Goal: Find specific page/section: Find specific page/section

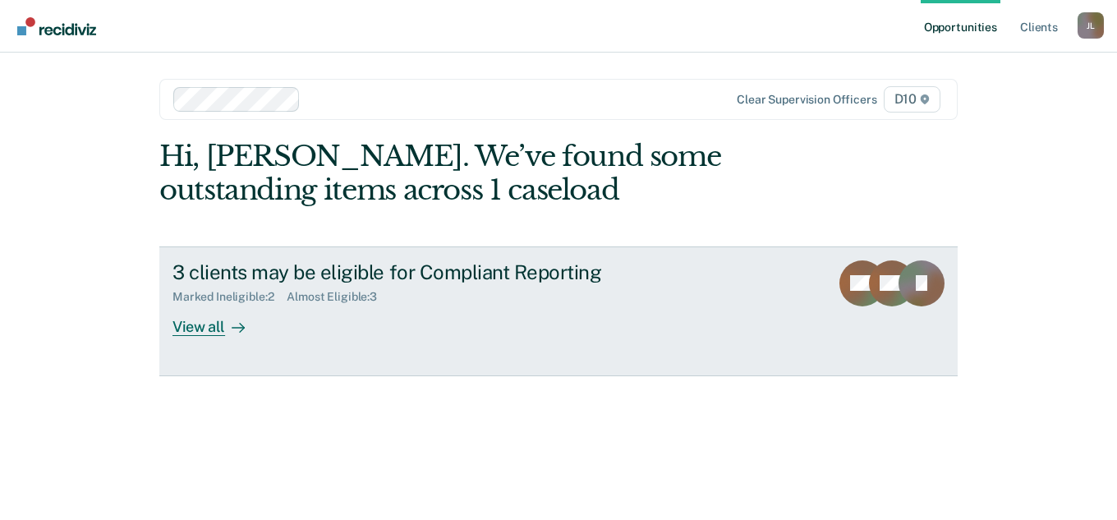
click at [192, 314] on div "View all" at bounding box center [219, 320] width 92 height 32
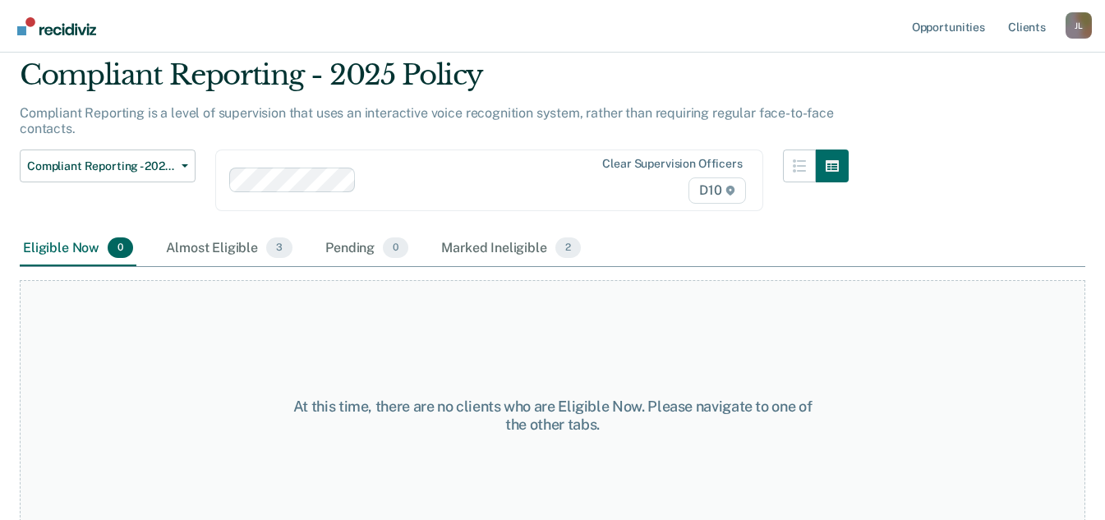
scroll to position [82, 0]
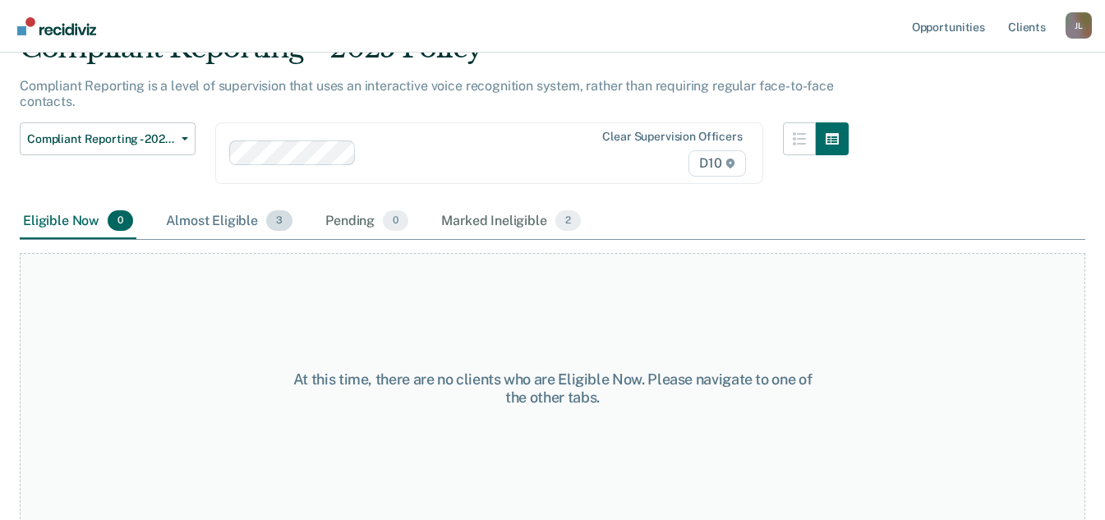
click at [219, 213] on div "Almost Eligible 3" at bounding box center [229, 222] width 133 height 36
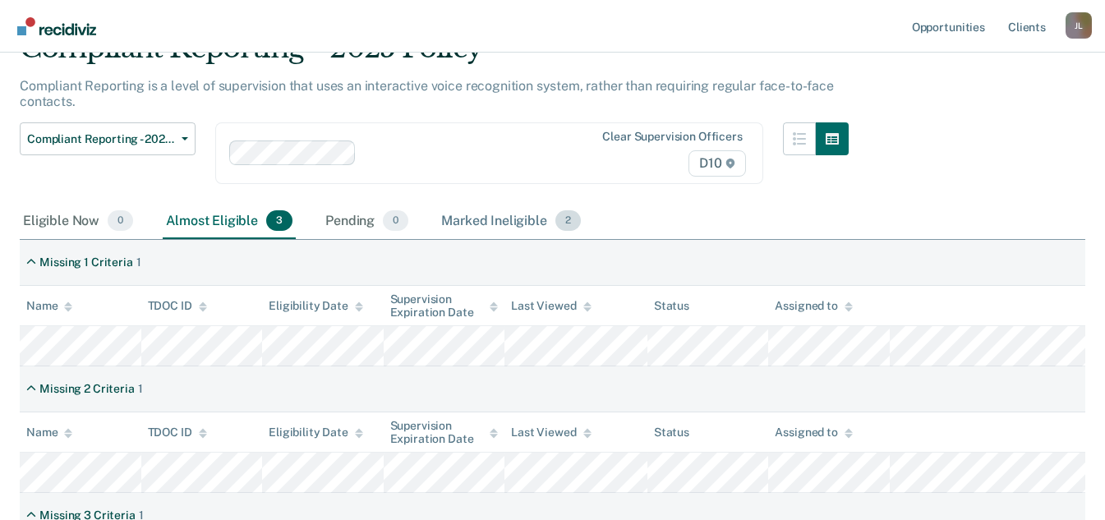
click at [521, 221] on div "Marked Ineligible 2" at bounding box center [511, 222] width 146 height 36
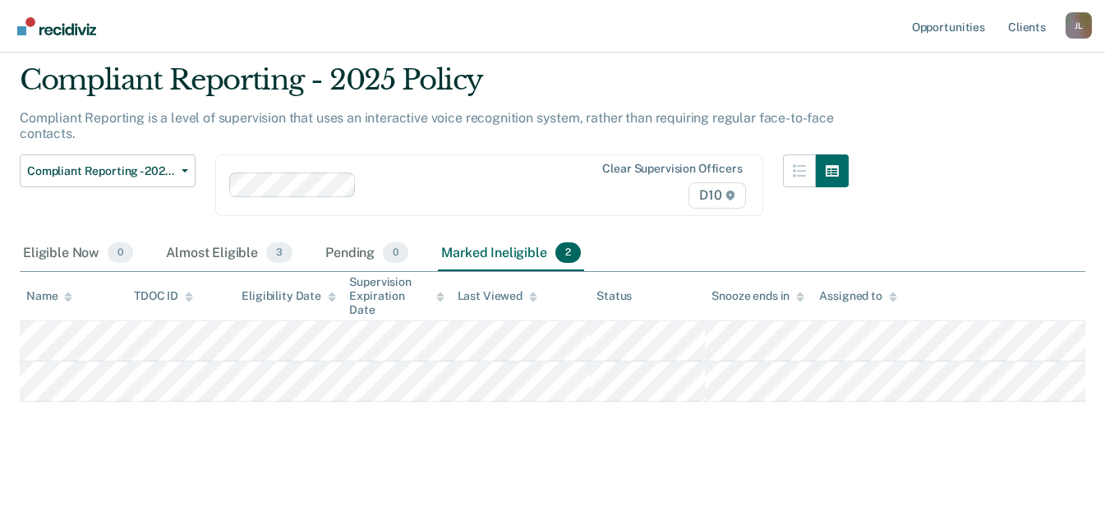
scroll to position [50, 0]
click at [214, 240] on div "Almost Eligible 3" at bounding box center [229, 254] width 133 height 36
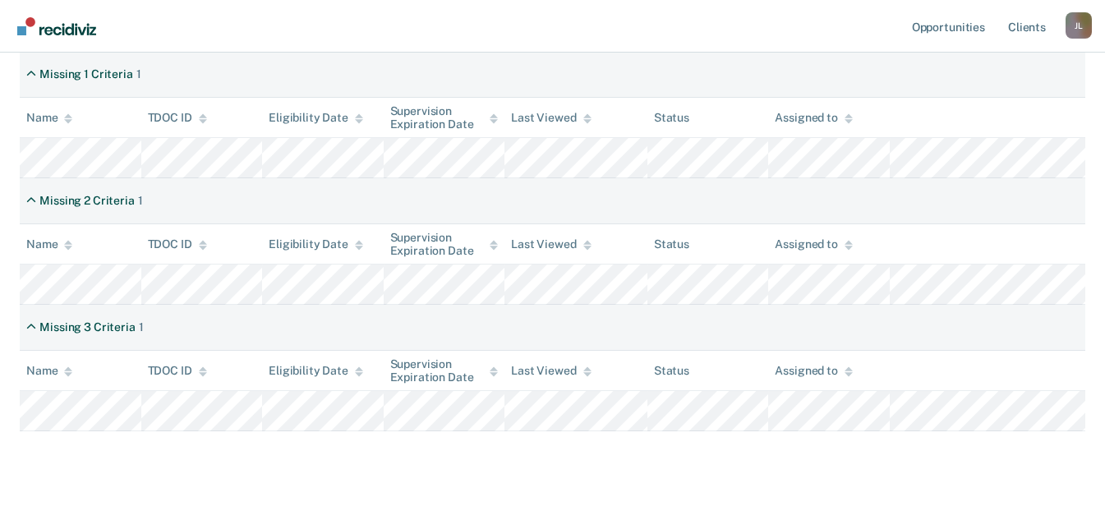
scroll to position [300, 0]
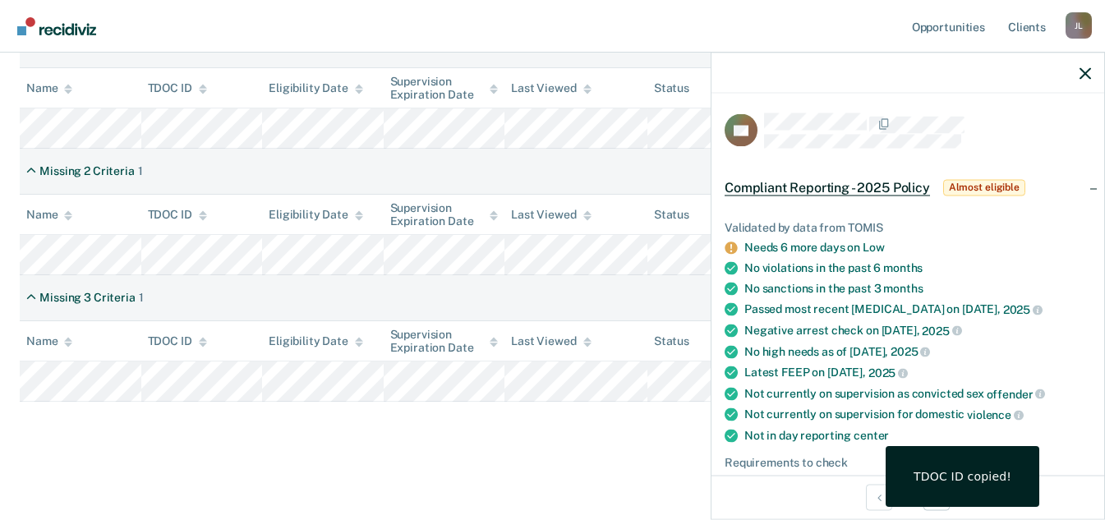
click at [138, 343] on th "Name" at bounding box center [81, 341] width 122 height 40
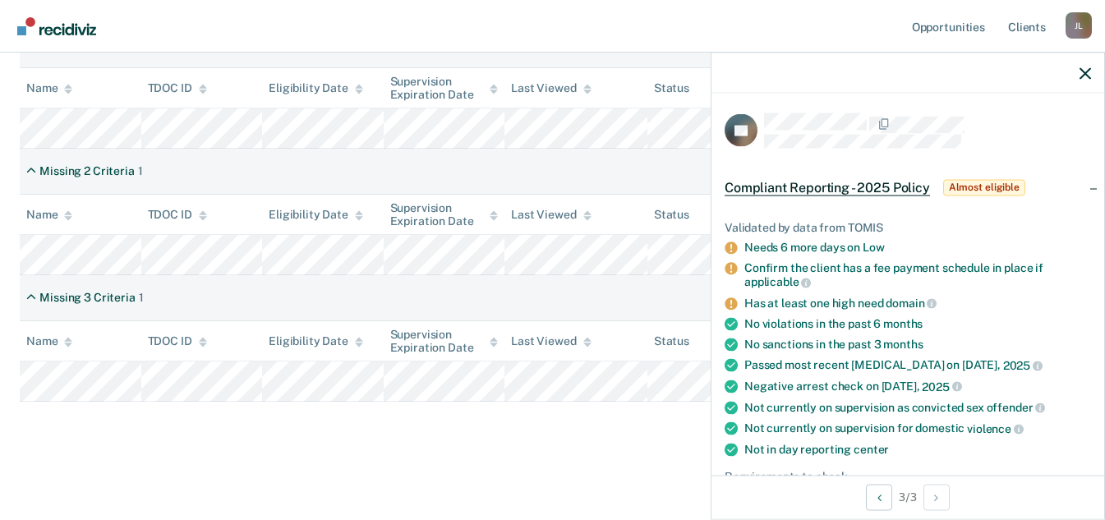
click at [1094, 77] on div at bounding box center [908, 73] width 393 height 41
click at [1082, 75] on icon "button" at bounding box center [1086, 73] width 12 height 12
